Goal: Transaction & Acquisition: Purchase product/service

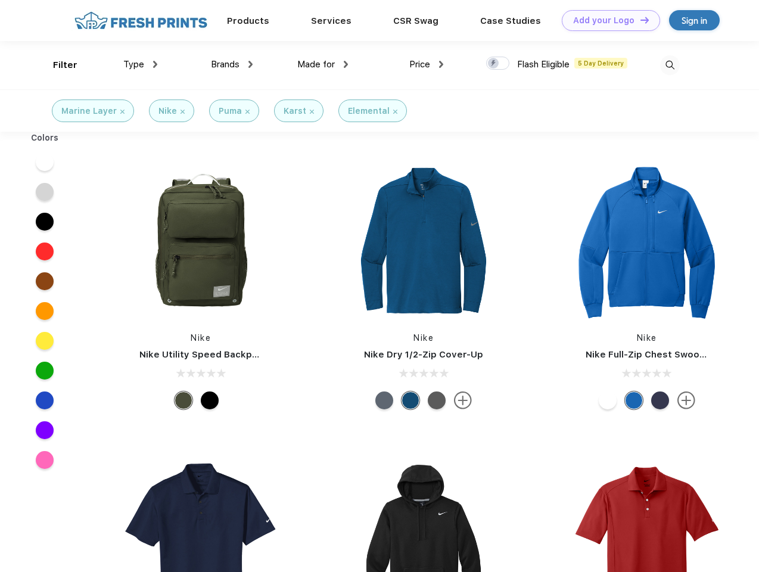
click at [606, 20] on link "Add your Logo Design Tool" at bounding box center [611, 20] width 98 height 21
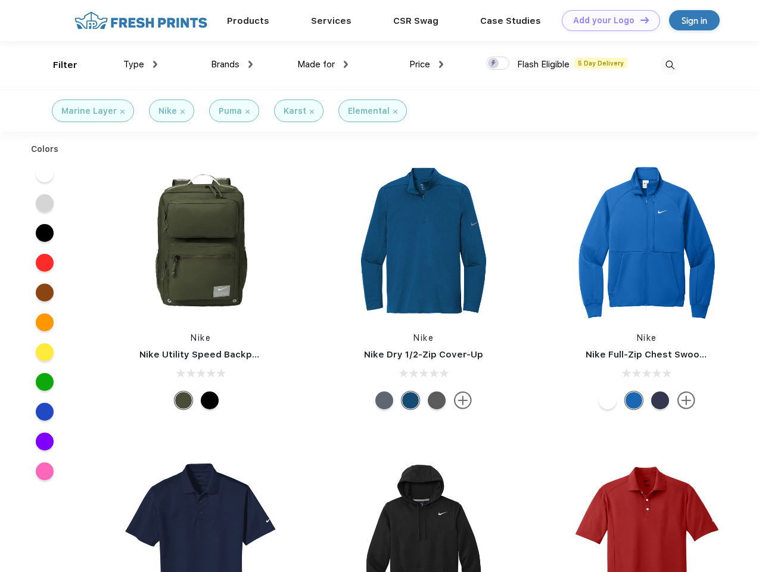
click at [0, 0] on div "Design Tool" at bounding box center [0, 0] width 0 height 0
click at [639, 20] on link "Add your Logo Design Tool" at bounding box center [611, 20] width 98 height 21
click at [57, 65] on div "Filter" at bounding box center [65, 65] width 24 height 14
click at [141, 64] on span "Type" at bounding box center [133, 64] width 21 height 11
click at [232, 64] on span "Brands" at bounding box center [225, 64] width 29 height 11
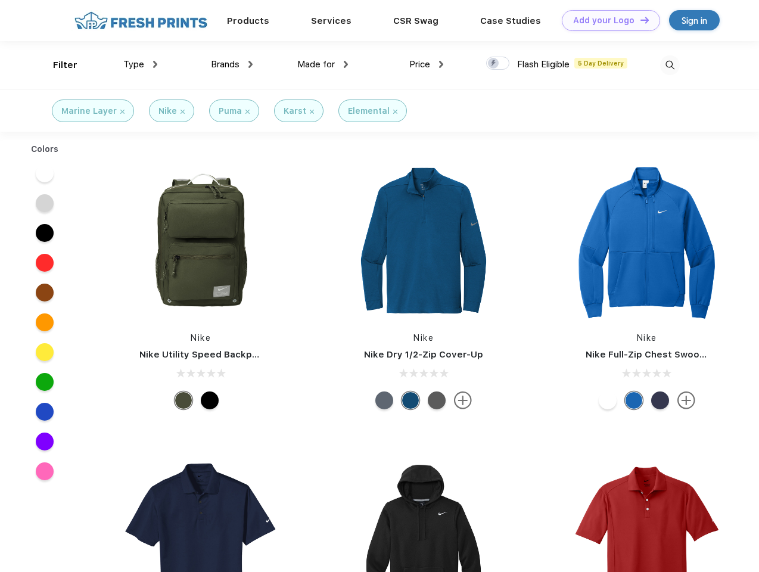
click at [323, 64] on span "Made for" at bounding box center [316, 64] width 38 height 11
click at [426, 64] on span "Price" at bounding box center [419, 64] width 21 height 11
click at [498, 64] on div at bounding box center [497, 63] width 23 height 13
click at [494, 64] on input "checkbox" at bounding box center [490, 60] width 8 height 8
click at [669, 65] on img at bounding box center [670, 65] width 20 height 20
